Goal: Task Accomplishment & Management: Manage account settings

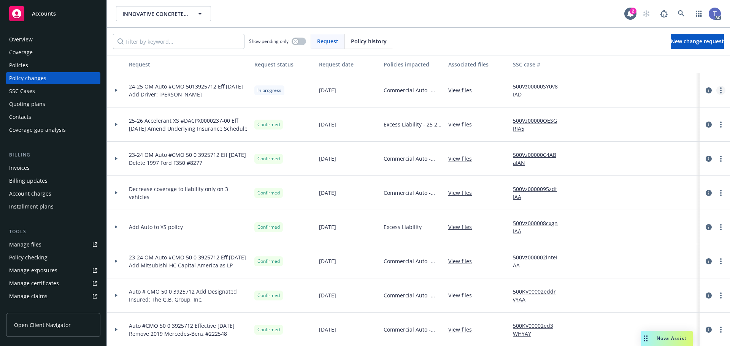
click at [720, 92] on circle "more" at bounding box center [721, 93] width 2 height 2
click at [644, 102] on link "Copy logging email" at bounding box center [654, 105] width 130 height 15
click at [720, 92] on circle "more" at bounding box center [721, 93] width 2 height 2
click at [651, 105] on link "Copy logging email" at bounding box center [654, 105] width 130 height 15
click at [322, 7] on div "INNOVATIVE CONCRETE DESIGNS INC INNOVATIVE CONCRETE DESIGNS INC" at bounding box center [370, 13] width 508 height 15
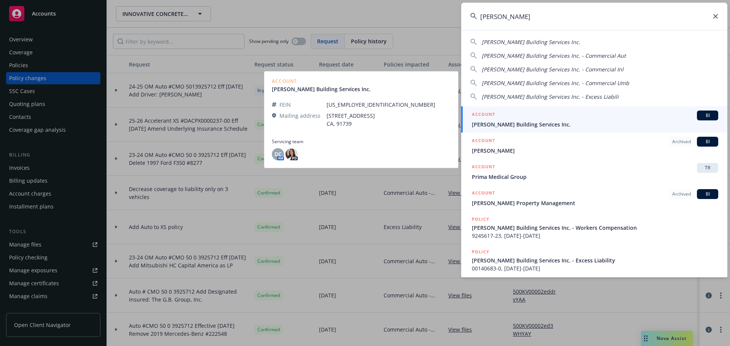
type input "[PERSON_NAME]"
click at [514, 119] on div "ACCOUNT BI" at bounding box center [595, 116] width 246 height 10
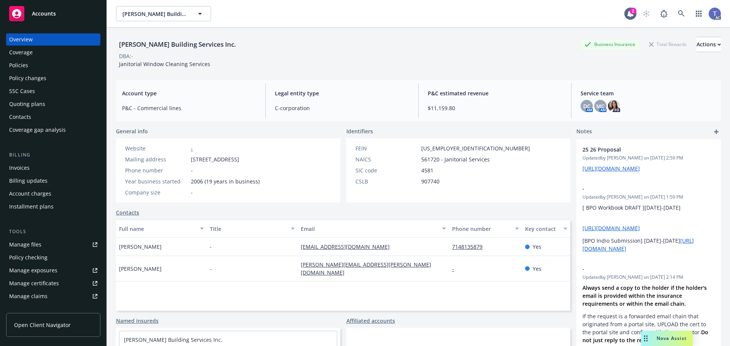
click at [37, 66] on div "Policies" at bounding box center [53, 65] width 88 height 12
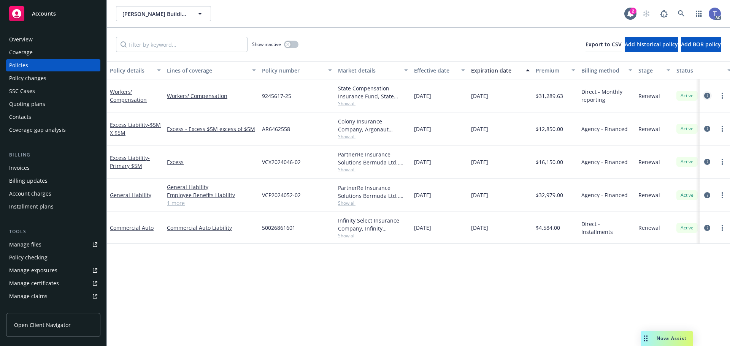
click at [710, 93] on link "circleInformation" at bounding box center [706, 95] width 9 height 9
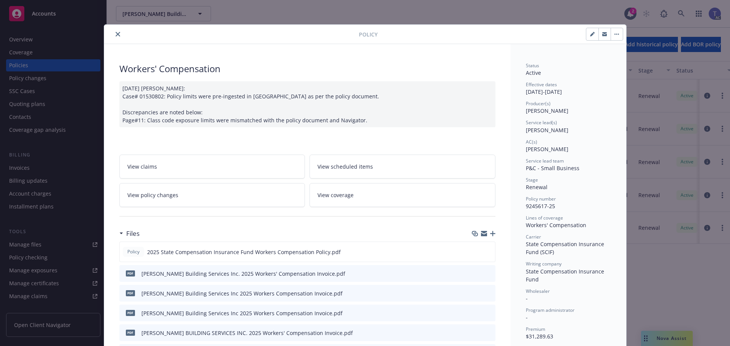
click at [116, 33] on icon "close" at bounding box center [118, 34] width 5 height 5
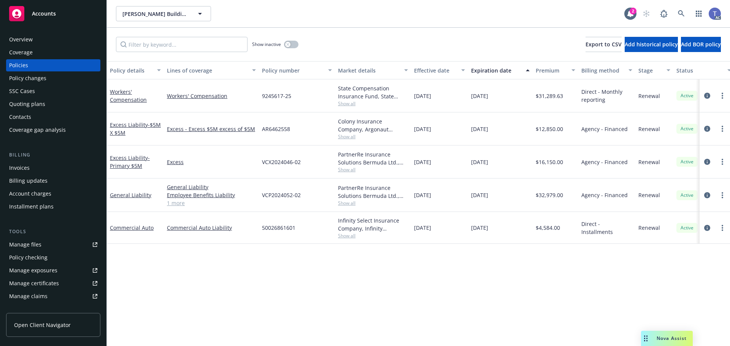
click at [370, 43] on div "Show inactive Export to CSV Add historical policy Add BOR policy" at bounding box center [418, 44] width 623 height 33
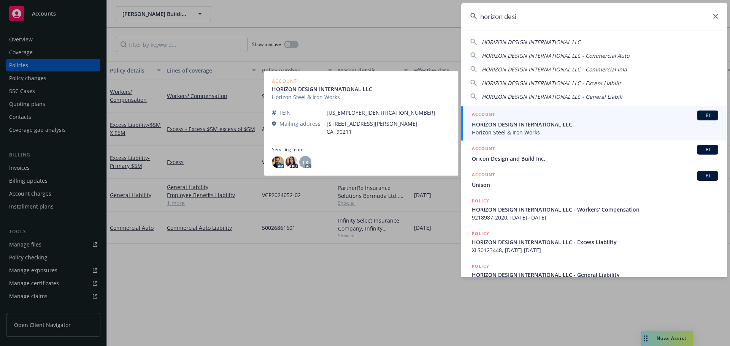
type input "horizon desi"
drag, startPoint x: 548, startPoint y: 116, endPoint x: 580, endPoint y: 122, distance: 32.2
click at [548, 116] on div "ACCOUNT BI" at bounding box center [595, 116] width 246 height 10
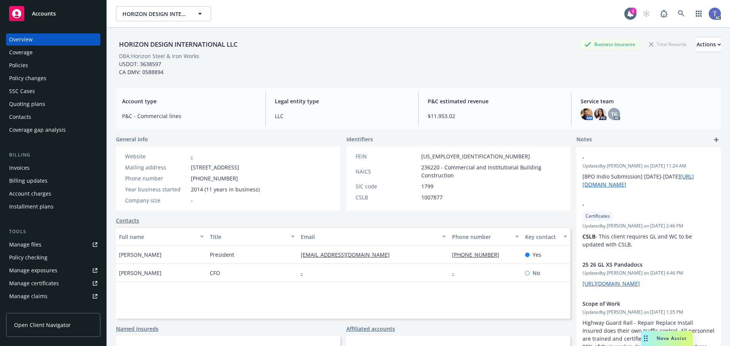
click at [416, 46] on div "HORIZON DESIGN INTERNATIONAL LLC Business Insurance Total Rewards Actions" at bounding box center [418, 44] width 605 height 15
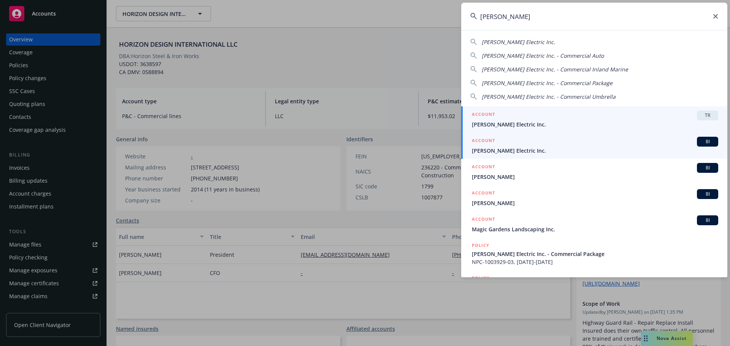
type input "[PERSON_NAME]"
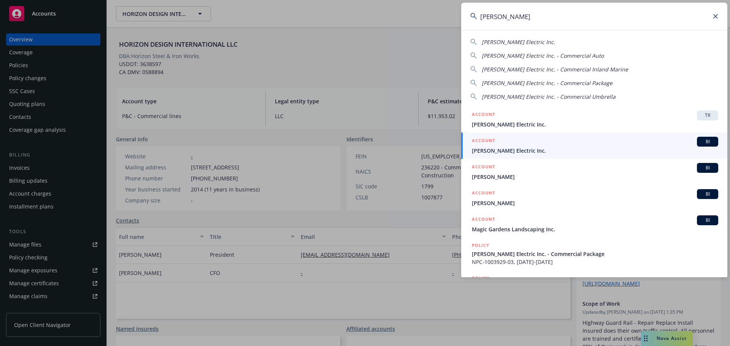
drag, startPoint x: 716, startPoint y: 15, endPoint x: 702, endPoint y: 13, distance: 13.6
click at [715, 15] on icon at bounding box center [715, 16] width 5 height 5
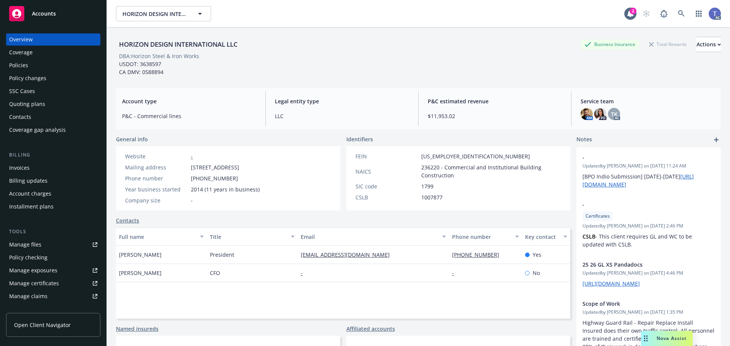
drag, startPoint x: 492, startPoint y: 67, endPoint x: 523, endPoint y: 63, distance: 31.4
click at [34, 69] on div "Policies" at bounding box center [53, 65] width 88 height 12
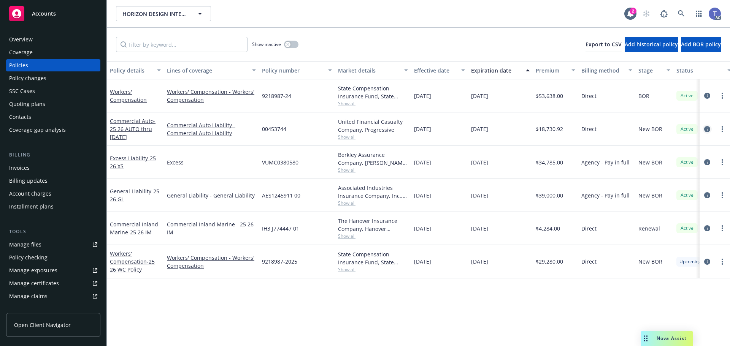
click at [705, 130] on icon "circleInformation" at bounding box center [707, 129] width 6 height 6
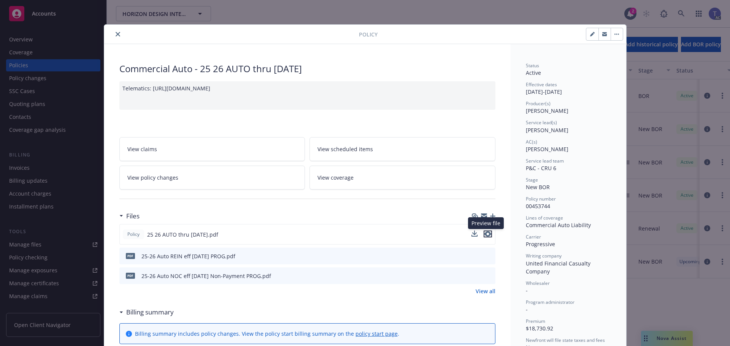
click at [487, 235] on icon "preview file" at bounding box center [487, 233] width 7 height 5
click at [116, 33] on icon "close" at bounding box center [118, 34] width 5 height 5
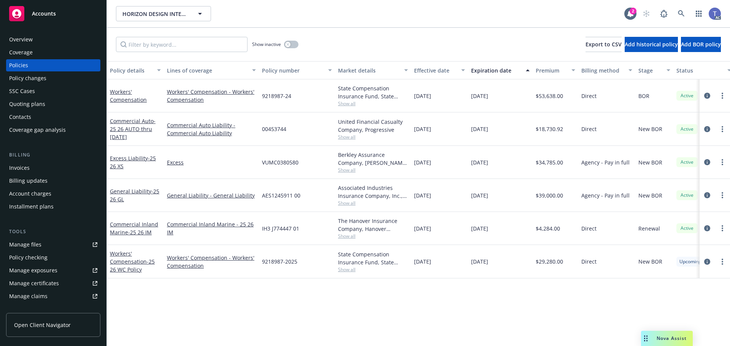
click at [31, 39] on div "Overview" at bounding box center [21, 39] width 24 height 12
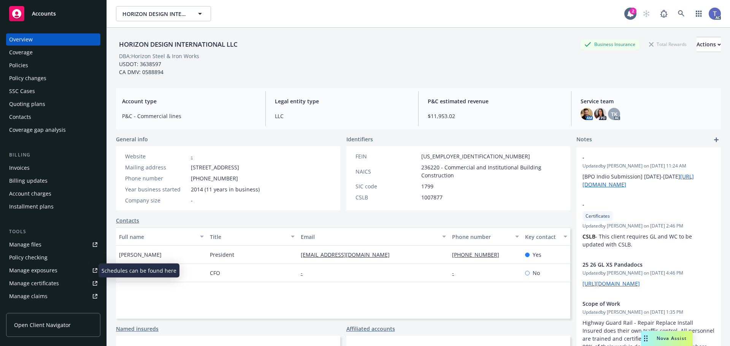
click at [48, 269] on div "Manage exposures" at bounding box center [33, 270] width 48 height 12
click at [43, 103] on div "Quoting plans" at bounding box center [27, 104] width 36 height 12
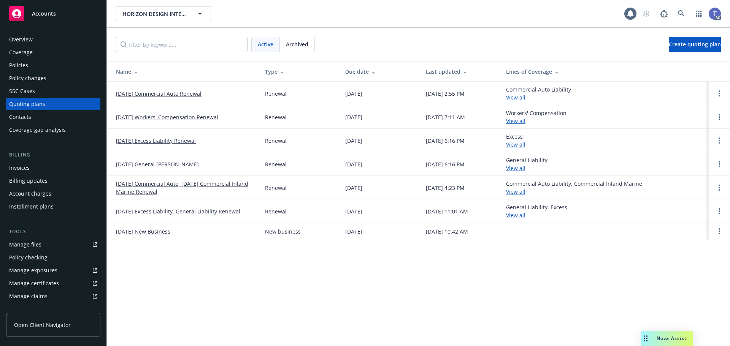
click at [163, 92] on link "[DATE] Commercial Auto Renewal" at bounding box center [159, 94] width 86 height 8
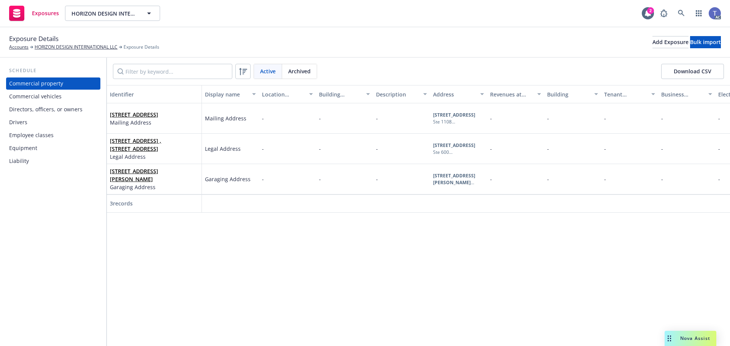
click at [27, 125] on div "Drivers" at bounding box center [53, 122] width 88 height 12
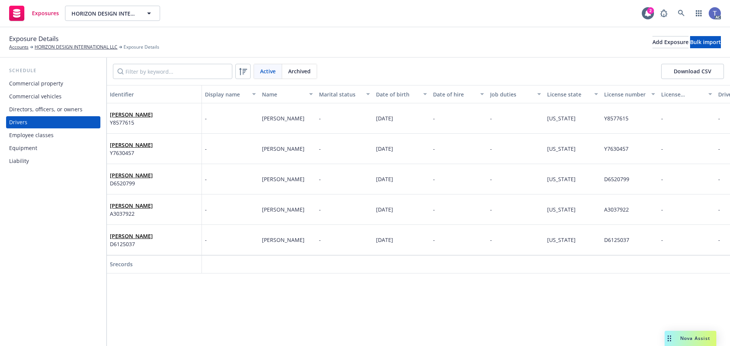
click at [25, 90] on div "Commercial vehicles" at bounding box center [35, 96] width 52 height 12
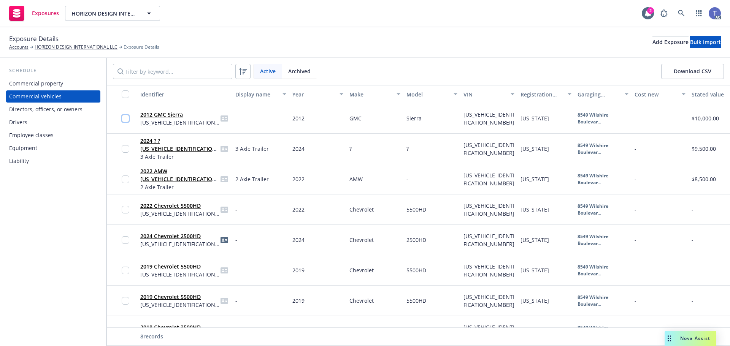
click at [125, 117] on input "checkbox" at bounding box center [126, 119] width 8 height 8
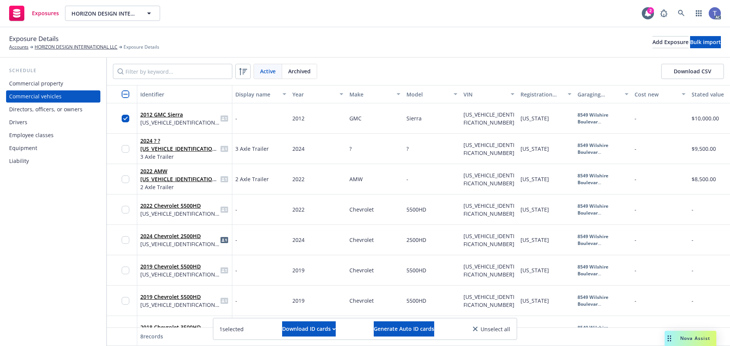
scroll to position [25, 0]
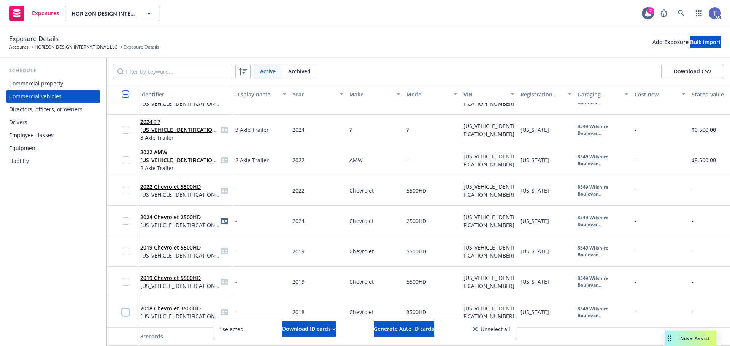
click at [125, 309] on input "checkbox" at bounding box center [126, 313] width 8 height 8
click at [125, 278] on input "checkbox" at bounding box center [126, 282] width 8 height 8
click at [122, 248] on input "checkbox" at bounding box center [126, 252] width 8 height 8
click at [125, 187] on input "checkbox" at bounding box center [126, 191] width 8 height 8
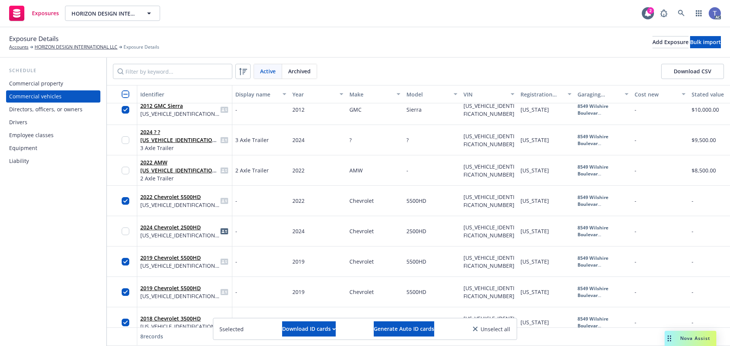
scroll to position [0, 0]
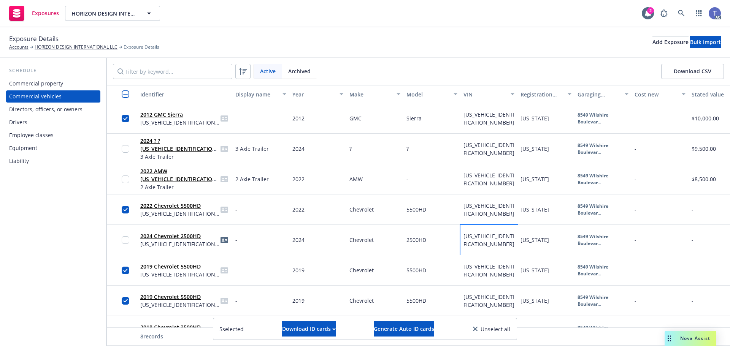
click at [487, 233] on span "1GC4YPEY6RF336022" at bounding box center [488, 240] width 51 height 15
click at [475, 235] on span "1GC4YPEY6RF336022" at bounding box center [488, 240] width 51 height 15
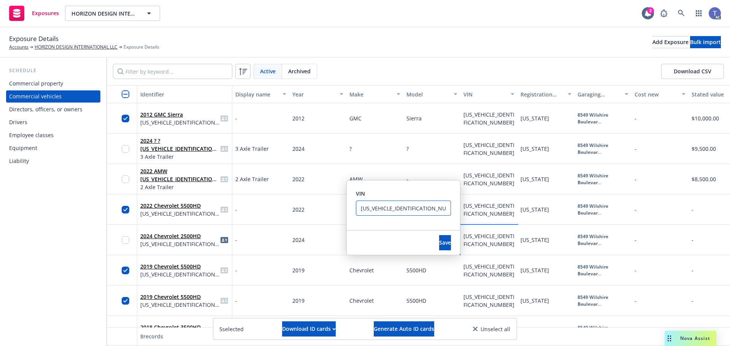
click at [409, 212] on input "1GC4YPEY6RF336022" at bounding box center [403, 208] width 95 height 15
click at [439, 241] on span "Save" at bounding box center [445, 242] width 12 height 7
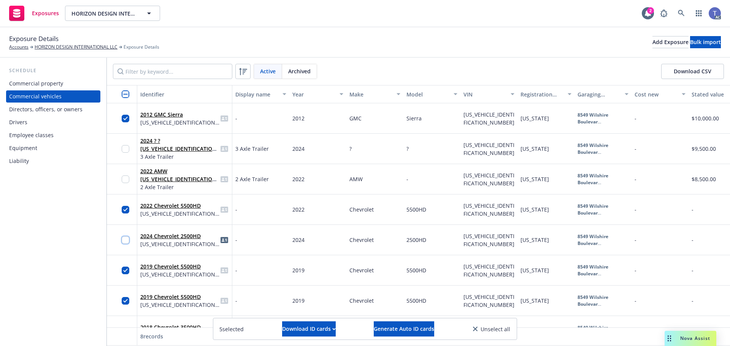
click at [123, 239] on input "checkbox" at bounding box center [126, 240] width 8 height 8
click at [120, 146] on div at bounding box center [122, 149] width 30 height 30
click at [128, 149] on input "checkbox" at bounding box center [126, 149] width 8 height 8
click at [128, 175] on div at bounding box center [128, 179] width 12 height 21
click at [124, 181] on input "checkbox" at bounding box center [126, 180] width 8 height 8
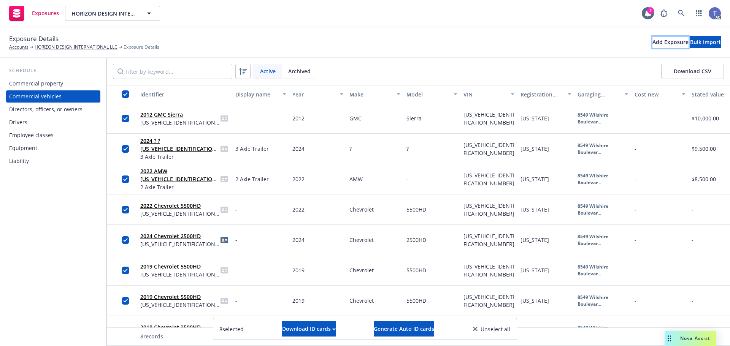
click at [652, 39] on div "Add Exposure" at bounding box center [670, 41] width 36 height 11
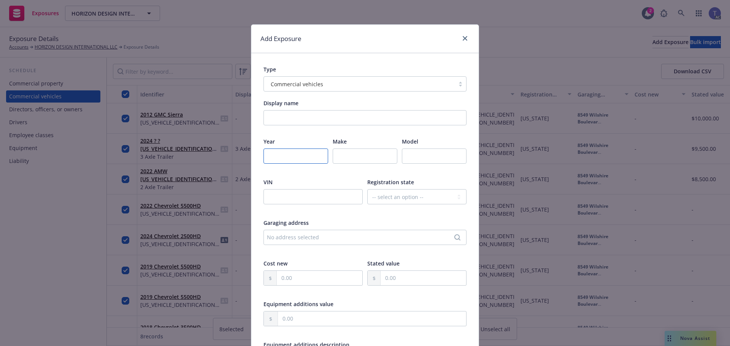
click at [296, 153] on input "number" at bounding box center [295, 156] width 65 height 15
type input "2024"
type input "Toyota"
type input "Tundra"
drag, startPoint x: 295, startPoint y: 197, endPoint x: 301, endPoint y: 197, distance: 6.9
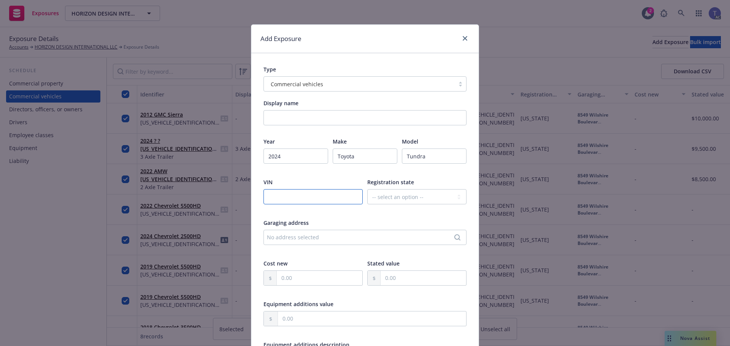
click at [295, 198] on input "text" at bounding box center [312, 196] width 99 height 15
paste input "5TFWC5DB1RX068015"
type input "5TFWC5DB1RX068015"
click at [412, 196] on select "-- select an option -- Alaska Alabama Arkansas American Samoa Arizona Californi…" at bounding box center [416, 196] width 99 height 15
select select "CA"
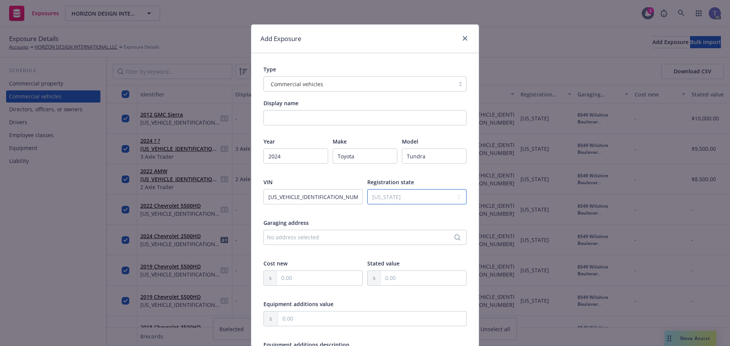
click at [367, 189] on select "-- select an option -- Alaska Alabama Arkansas American Samoa Arizona Californi…" at bounding box center [416, 196] width 99 height 15
click at [340, 261] on div "Cost new" at bounding box center [312, 264] width 99 height 8
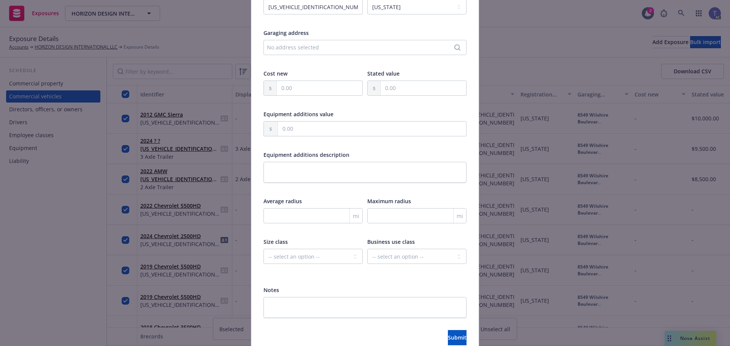
scroll to position [226, 0]
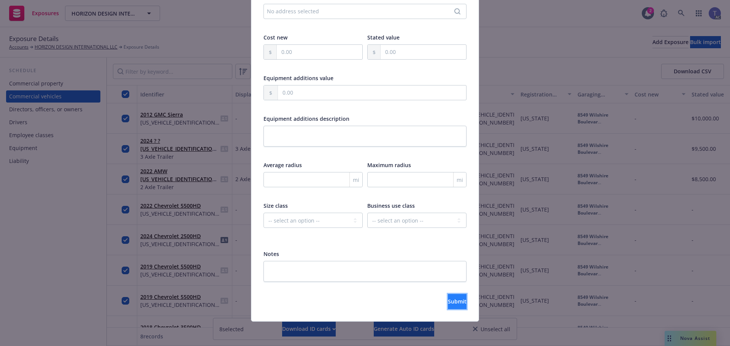
click at [448, 301] on span "Submit" at bounding box center [457, 301] width 19 height 7
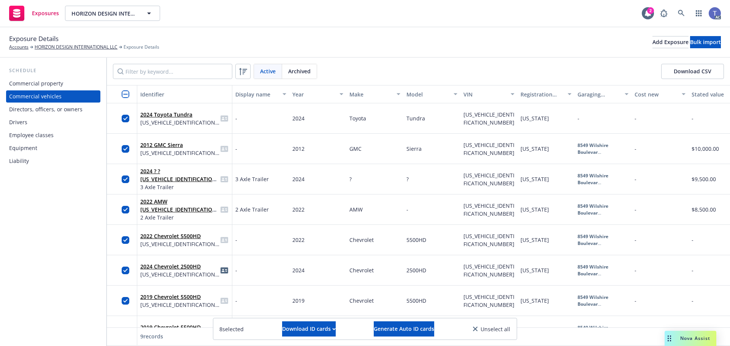
scroll to position [55, 0]
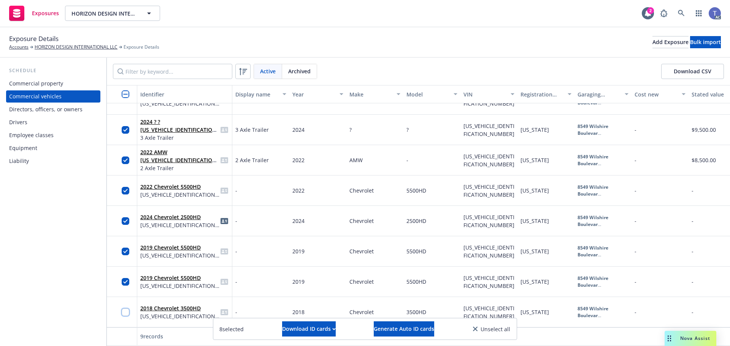
click at [128, 309] on input "checkbox" at bounding box center [126, 313] width 8 height 8
click at [125, 309] on input "checkbox" at bounding box center [126, 313] width 8 height 8
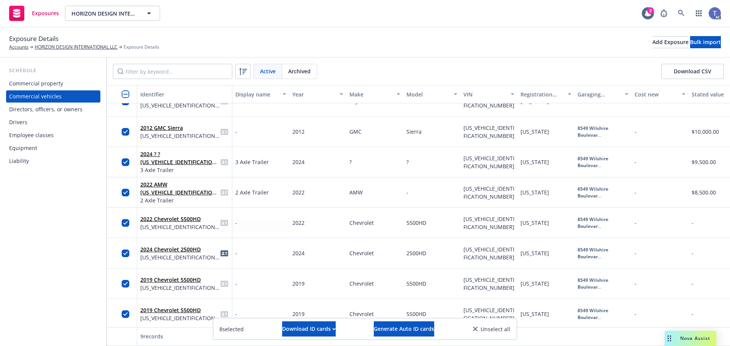
scroll to position [0, 0]
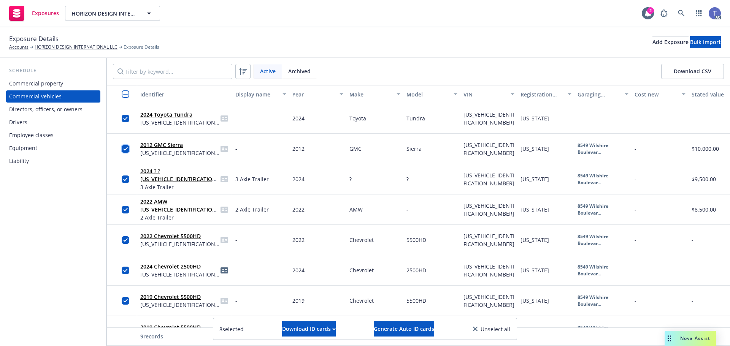
click at [124, 147] on input "checkbox" at bounding box center [126, 149] width 8 height 8
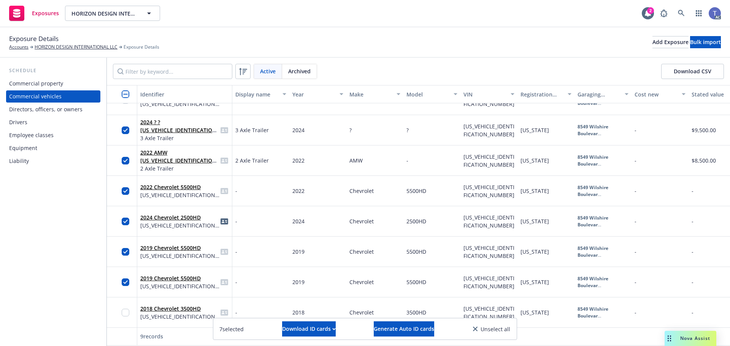
scroll to position [55, 0]
click at [123, 278] on input "checkbox" at bounding box center [126, 282] width 8 height 8
click at [126, 248] on input "checkbox" at bounding box center [126, 252] width 8 height 8
click at [125, 187] on input "checkbox" at bounding box center [126, 191] width 8 height 8
click at [128, 217] on input "checkbox" at bounding box center [126, 221] width 8 height 8
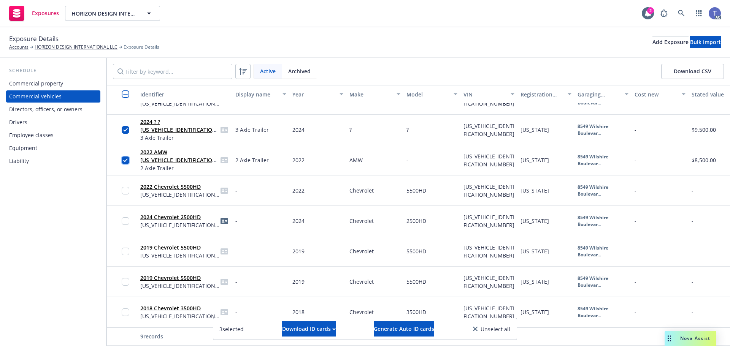
click at [123, 157] on input "checkbox" at bounding box center [126, 161] width 8 height 8
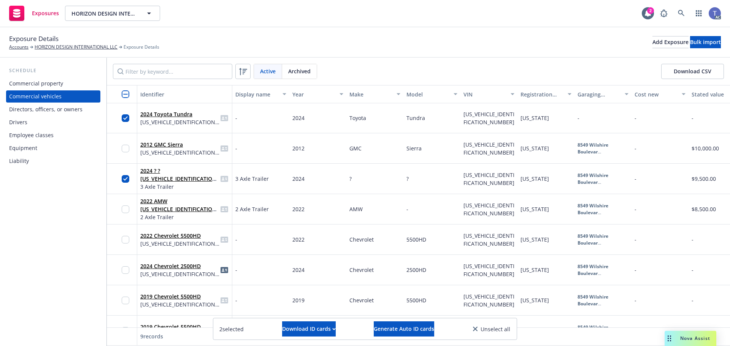
scroll to position [0, 0]
click at [127, 176] on input "checkbox" at bounding box center [126, 180] width 8 height 8
drag, startPoint x: 126, startPoint y: 119, endPoint x: 134, endPoint y: 120, distance: 8.1
click at [126, 119] on input "checkbox" at bounding box center [126, 119] width 8 height 8
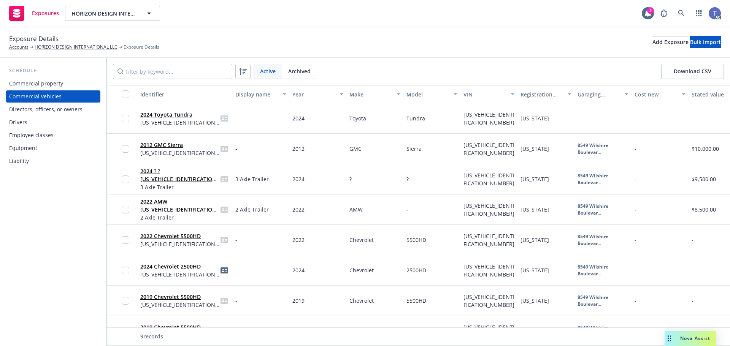
click at [306, 21] on div "Exposures HORIZON DESIGN INTERNATIONAL LLC HORIZON DESIGN INTERNATIONAL LLC 2 AC" at bounding box center [365, 13] width 730 height 27
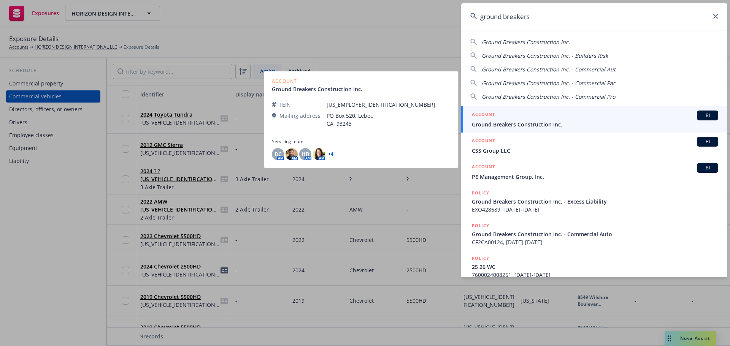
type input "ground breakers"
click at [504, 120] on div "ACCOUNT BI" at bounding box center [595, 116] width 246 height 10
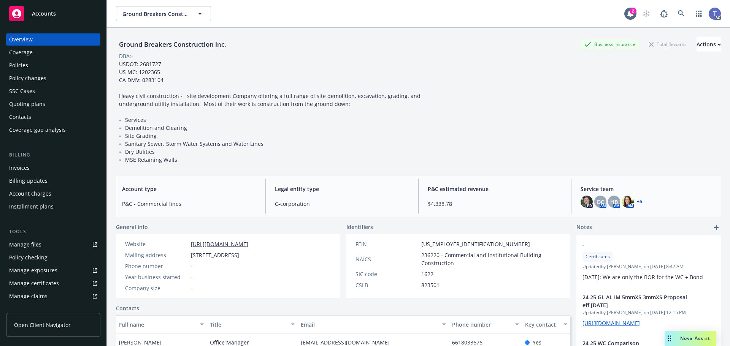
click at [35, 65] on div "Policies" at bounding box center [53, 65] width 88 height 12
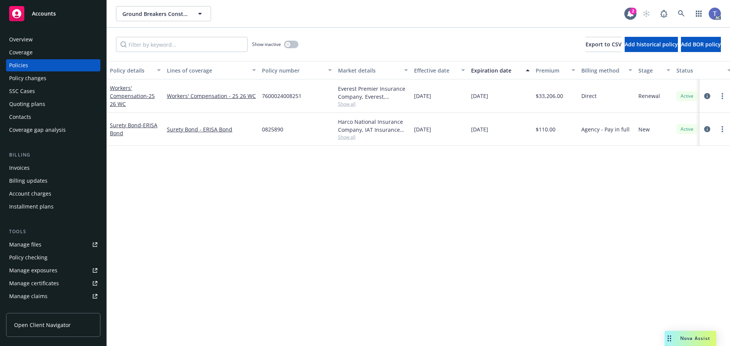
click at [34, 103] on div "Quoting plans" at bounding box center [27, 104] width 36 height 12
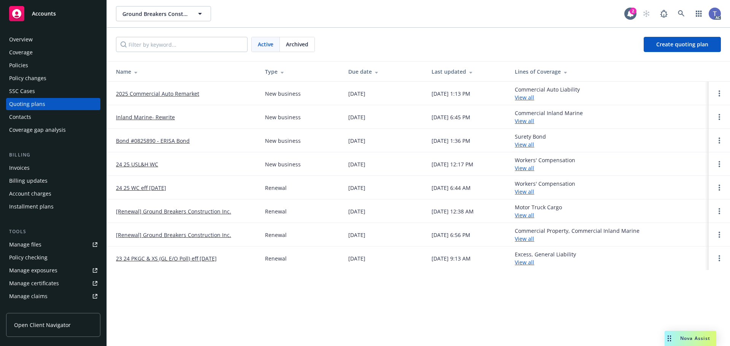
click at [286, 42] on span "Archived" at bounding box center [297, 44] width 22 height 8
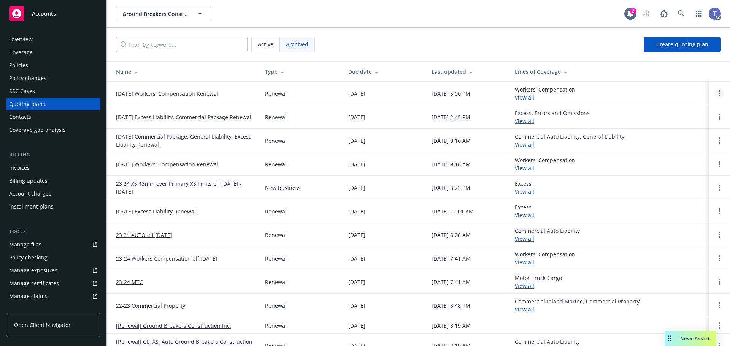
click at [716, 91] on link "Open options" at bounding box center [718, 93] width 9 height 9
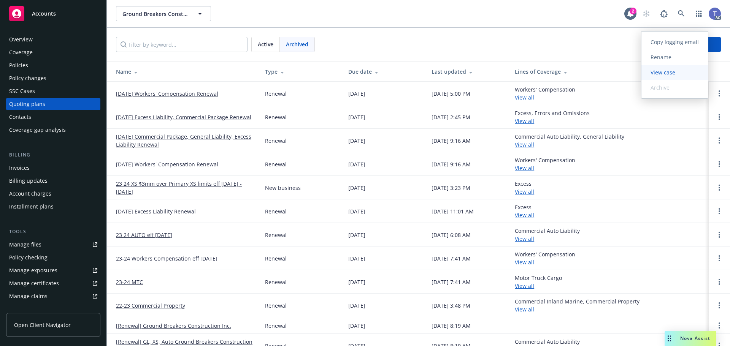
click at [678, 73] on span "View case" at bounding box center [662, 72] width 43 height 7
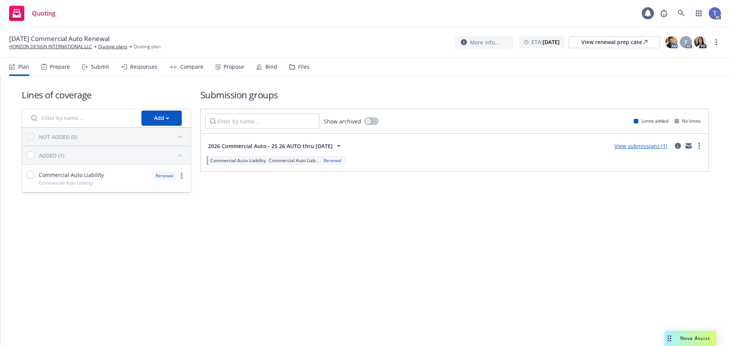
click at [298, 68] on div "Files" at bounding box center [303, 67] width 11 height 6
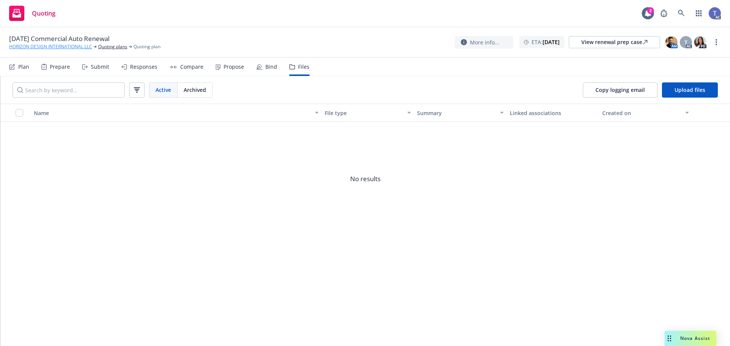
click at [69, 46] on link "HORIZON DESIGN INTERNATIONAL LLC" at bounding box center [50, 46] width 83 height 7
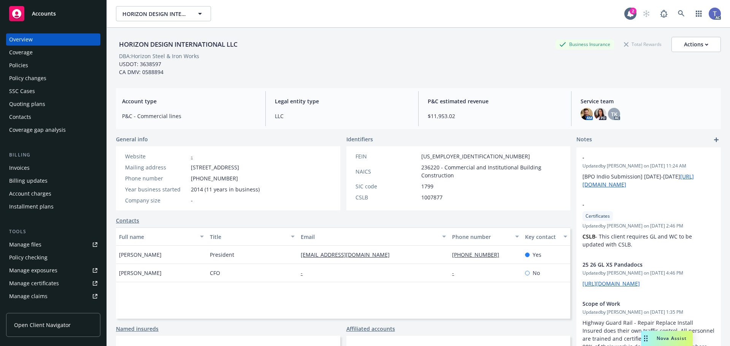
click at [25, 68] on div "Policies" at bounding box center [18, 65] width 19 height 12
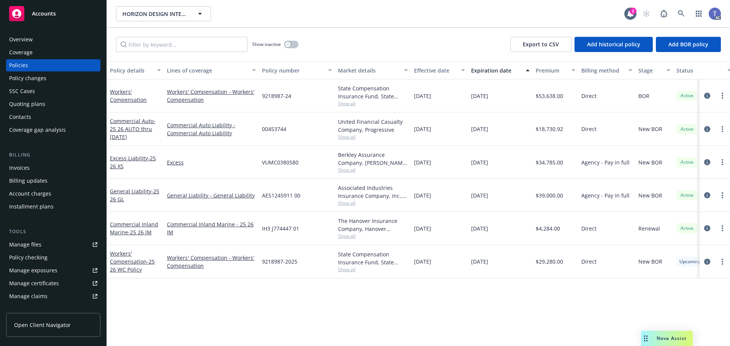
click at [275, 129] on span "00453744" at bounding box center [274, 129] width 24 height 8
copy span "00453744"
click at [708, 128] on icon "circleInformation" at bounding box center [707, 129] width 6 height 6
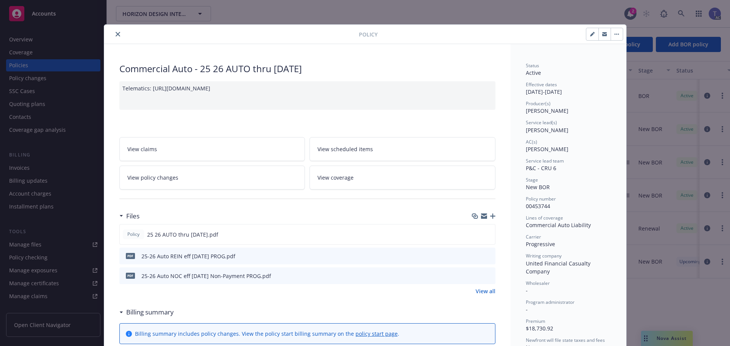
click at [172, 181] on span "View policy changes" at bounding box center [152, 178] width 51 height 8
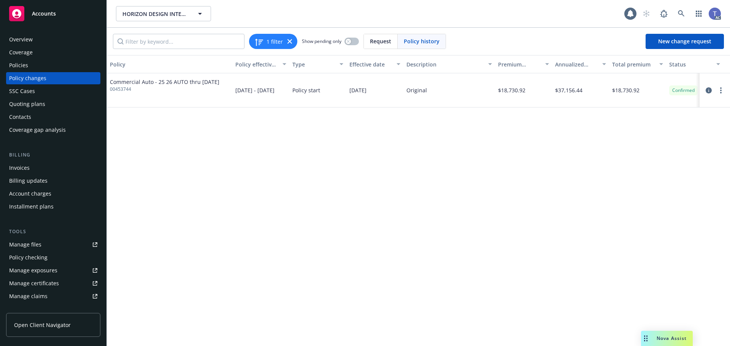
click at [50, 36] on div "Overview" at bounding box center [53, 39] width 88 height 12
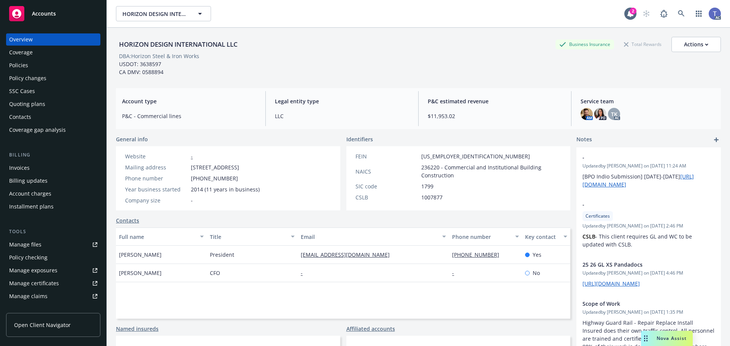
click at [55, 68] on div "Policies" at bounding box center [53, 65] width 88 height 12
